Goal: Information Seeking & Learning: Learn about a topic

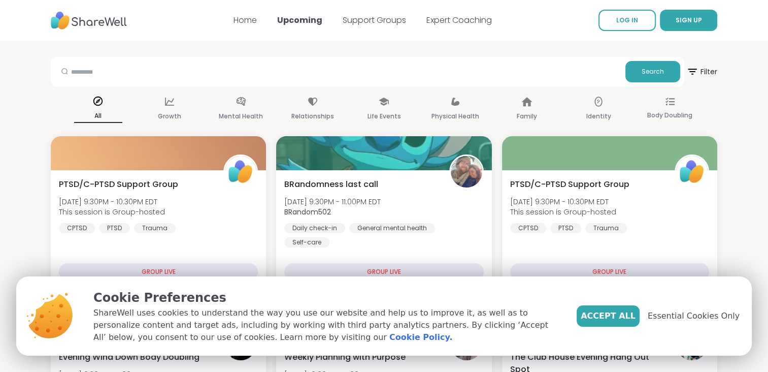
click at [532, 28] on nav "Home Upcoming Support Groups Expert Coaching LOG IN SIGN UP" at bounding box center [384, 20] width 768 height 41
click at [704, 313] on span "Essential Cookies Only" at bounding box center [694, 316] width 92 height 12
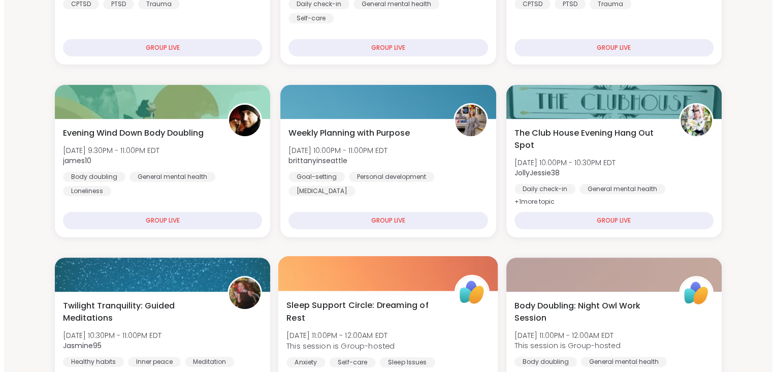
scroll to position [223, 0]
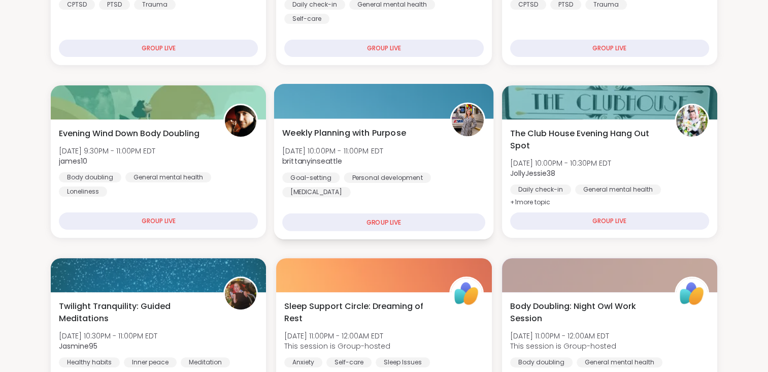
click at [376, 221] on div "GROUP LIVE" at bounding box center [383, 222] width 203 height 18
click at [376, 218] on div "GROUP LIVE" at bounding box center [383, 222] width 203 height 18
click at [378, 136] on span "Weekly Planning with Purpose" at bounding box center [344, 133] width 124 height 12
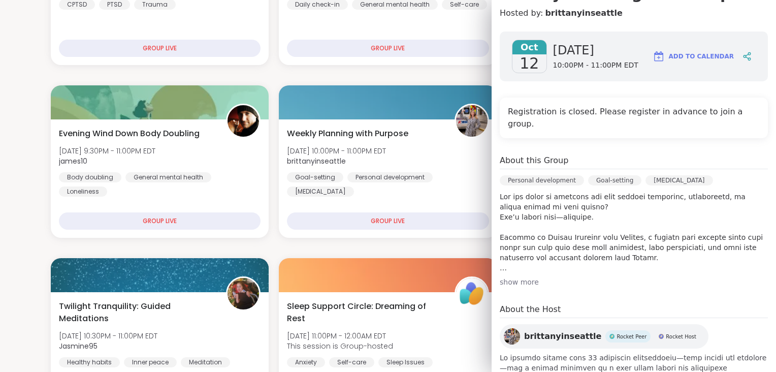
scroll to position [160, 0]
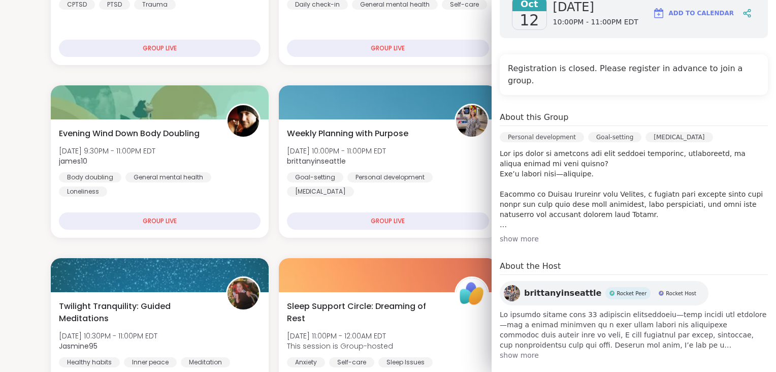
click at [525, 350] on span "show more" at bounding box center [633, 355] width 268 height 10
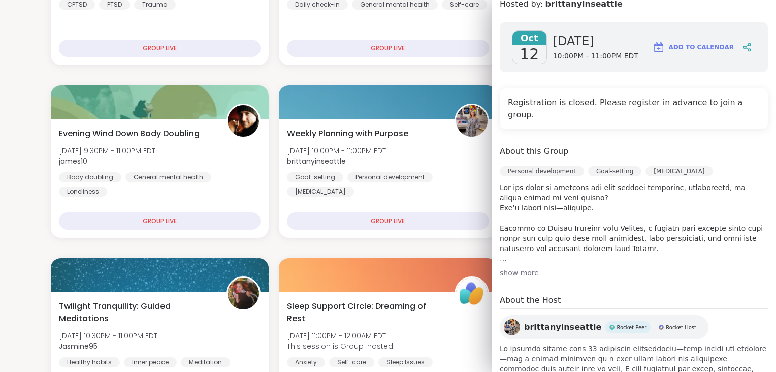
scroll to position [124, 0]
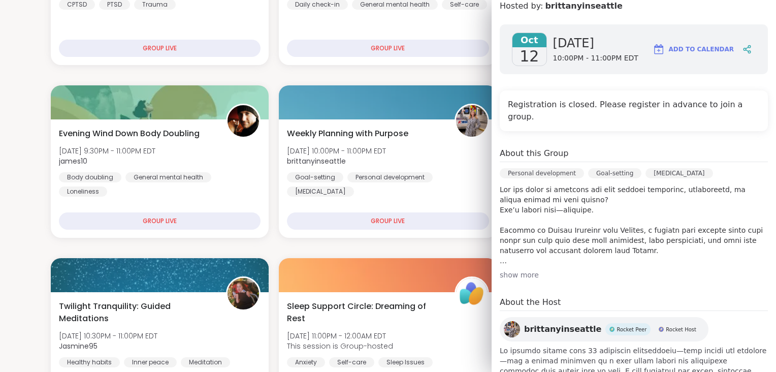
click at [522, 270] on div "show more" at bounding box center [633, 275] width 268 height 10
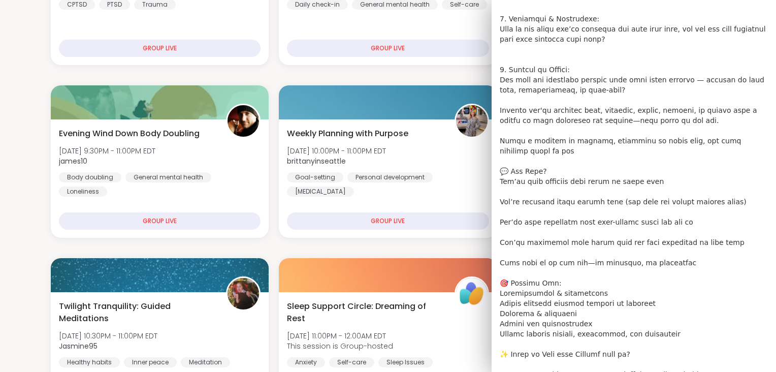
scroll to position [660, 0]
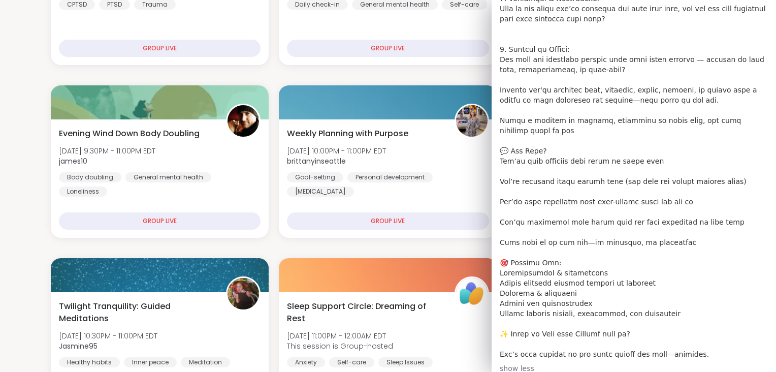
click at [654, 144] on p at bounding box center [633, 3] width 268 height 711
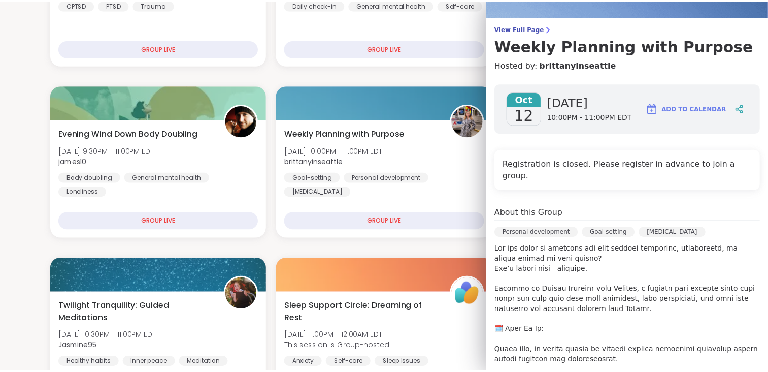
scroll to position [0, 0]
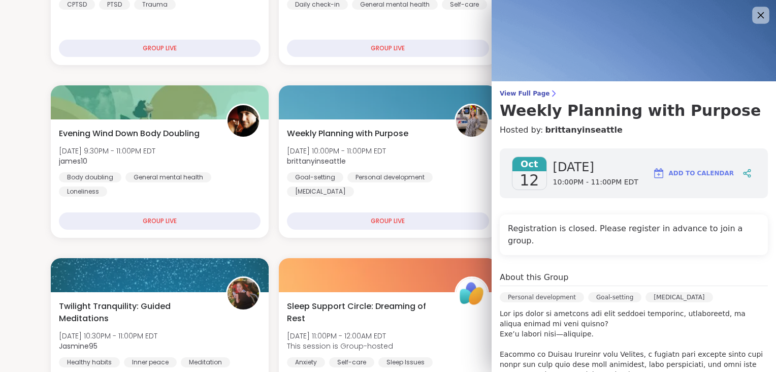
click at [757, 17] on icon at bounding box center [760, 15] width 7 height 7
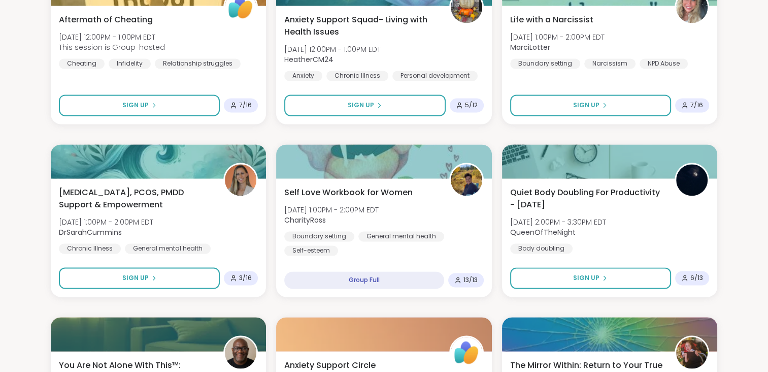
scroll to position [1550, 0]
